Goal: Transaction & Acquisition: Purchase product/service

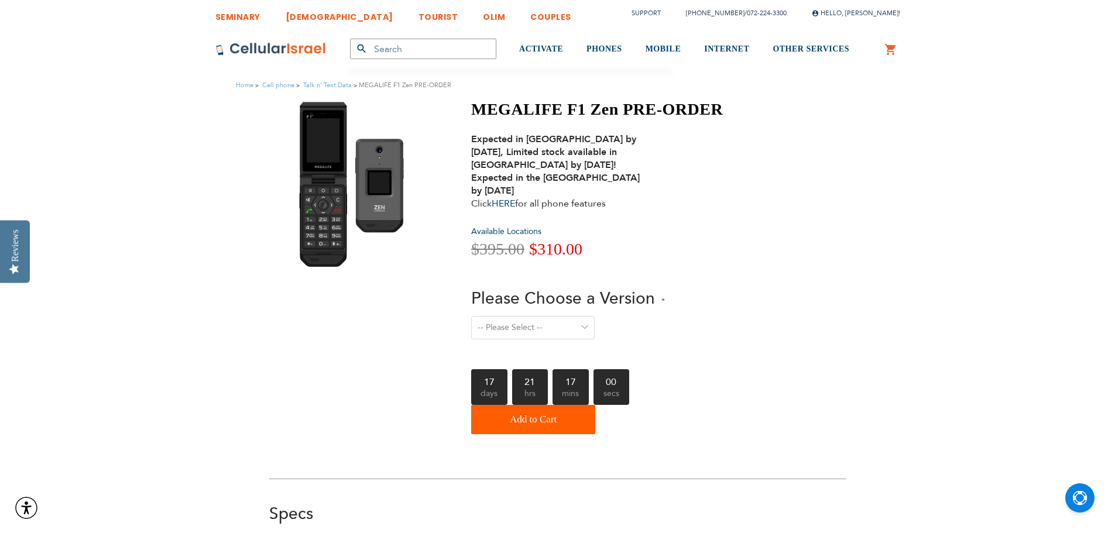
type input "[EMAIL_ADDRESS][PERSON_NAME][DOMAIN_NAME]"
click at [488, 333] on select "-- Please Select -- Level 1. Filtered Email only Level 2. Email + Banking Level…" at bounding box center [532, 327] width 123 height 23
select select "Level 3. Special Yeshiva Plan"
click at [471, 316] on select "-- Please Select -- Level 1. Filtered Email only Level 2. Email + Banking Level…" at bounding box center [532, 327] width 123 height 23
click at [512, 201] on link "HERE" at bounding box center [503, 203] width 23 height 13
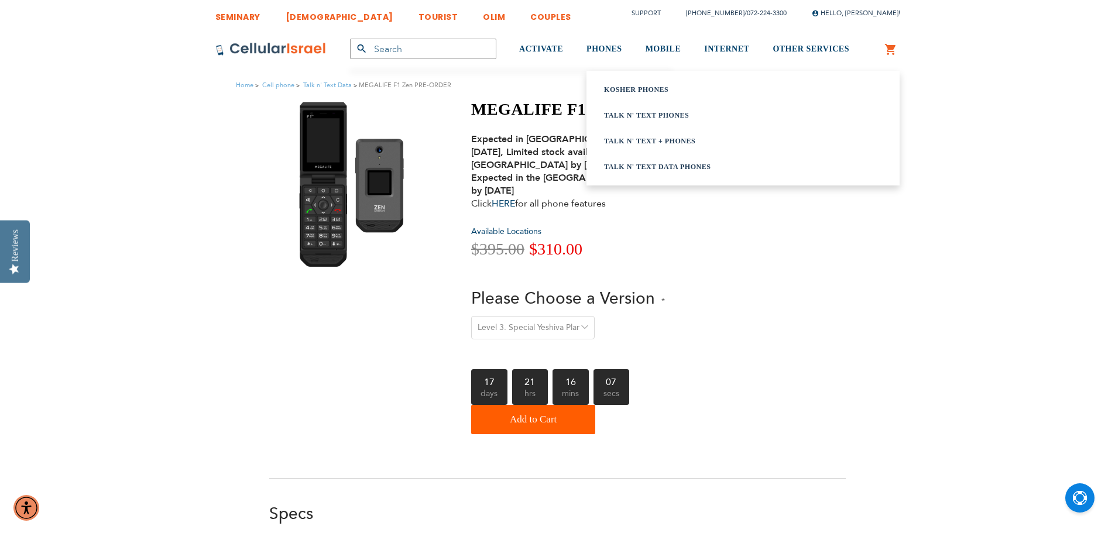
click at [617, 164] on link "Talk n' Text Data Phones" at bounding box center [728, 167] width 249 height 12
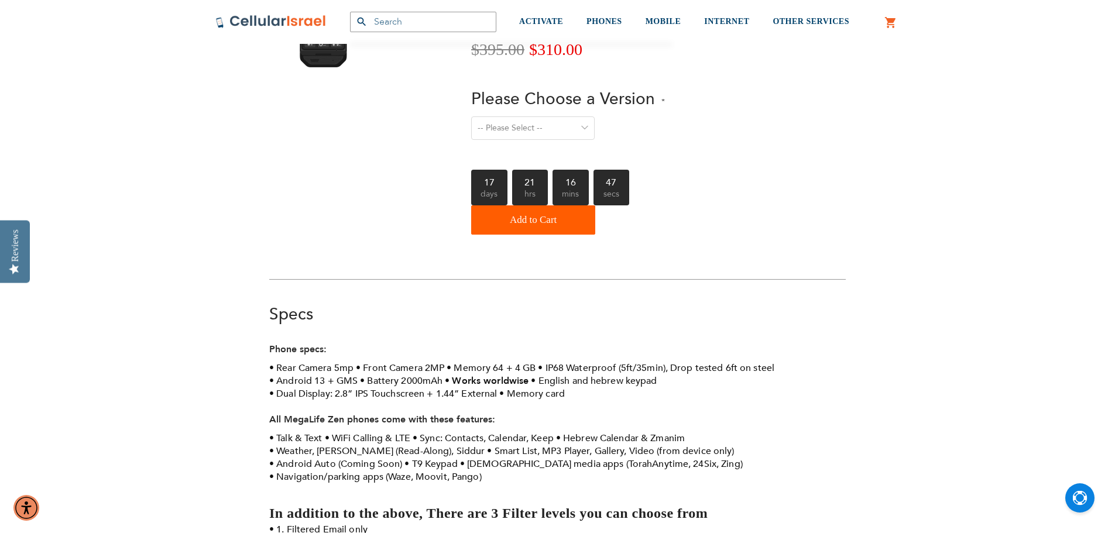
scroll to position [199, 0]
type input "[EMAIL_ADDRESS][PERSON_NAME][DOMAIN_NAME]"
click at [549, 136] on select "-- Please Select -- Level 1. Filtered Email only Level 2. Email + Banking Level…" at bounding box center [532, 128] width 123 height 23
select select "Level 3. Special Yeshiva Plan"
click at [471, 117] on select "-- Please Select -- Level 1. Filtered Email only Level 2. Email + Banking Level…" at bounding box center [532, 128] width 123 height 23
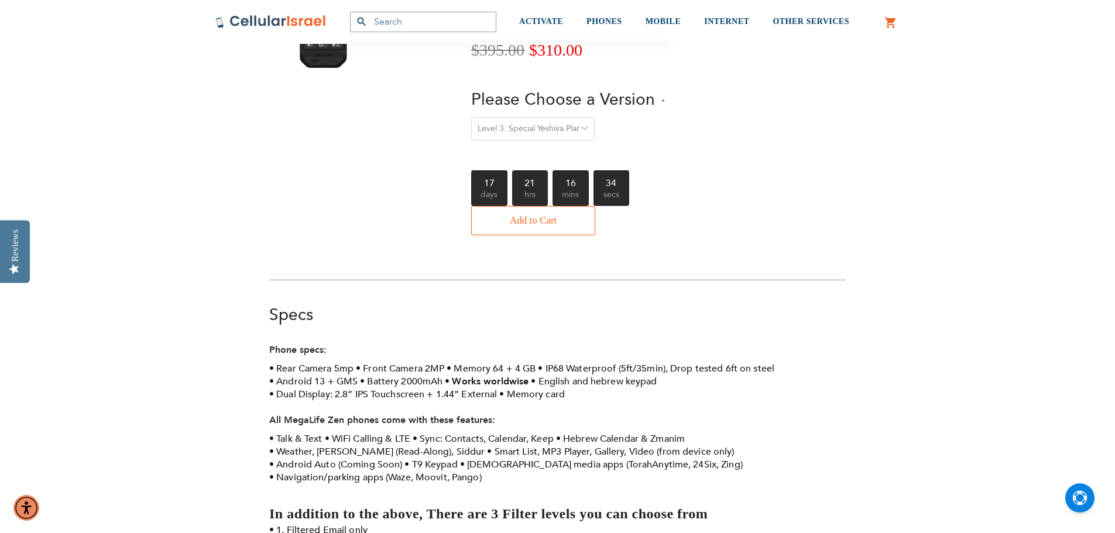
click at [531, 216] on span "Add to Cart" at bounding box center [533, 220] width 47 height 23
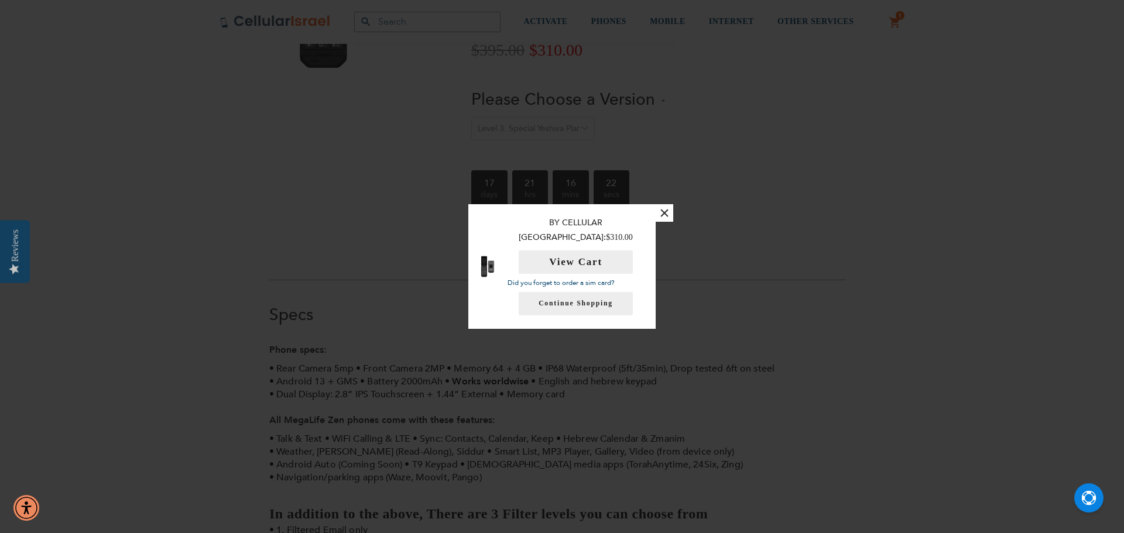
click at [663, 221] on button "×" at bounding box center [665, 213] width 18 height 18
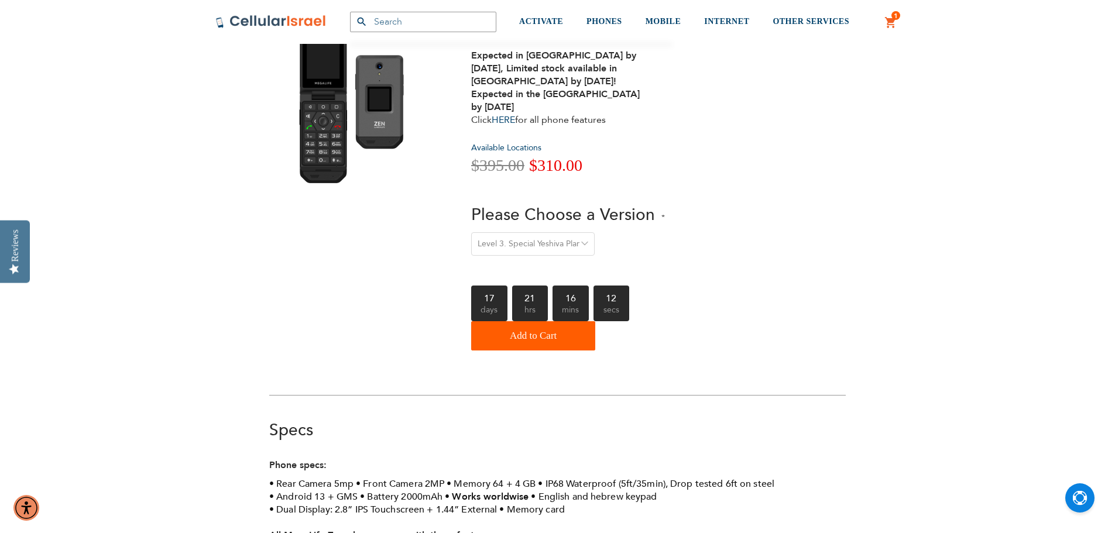
scroll to position [92, 0]
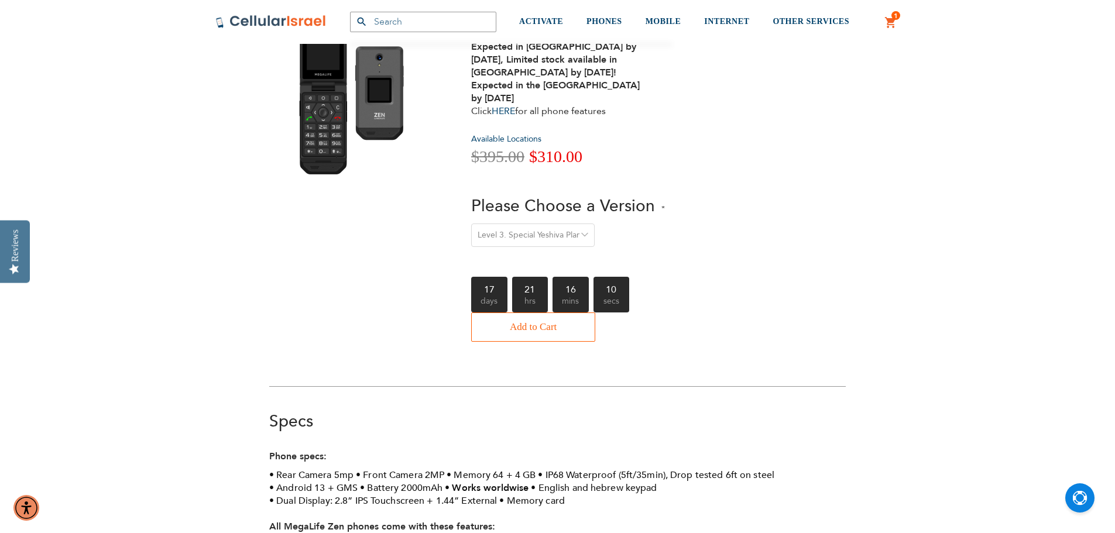
click at [573, 331] on button "Add to Cart" at bounding box center [533, 327] width 124 height 29
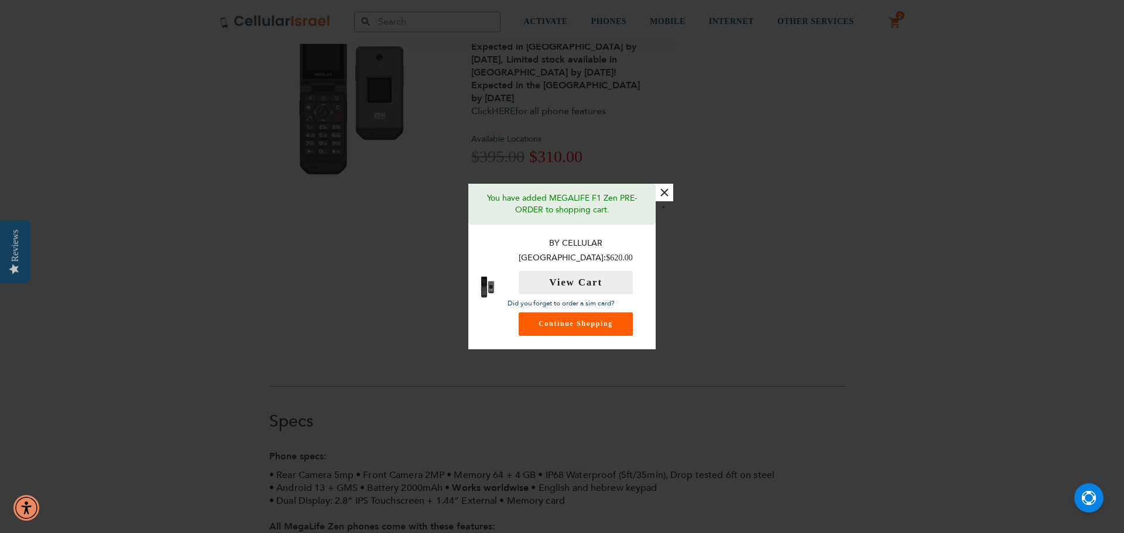
click at [578, 324] on link "Continue Shopping" at bounding box center [576, 324] width 114 height 23
